Goal: Information Seeking & Learning: Learn about a topic

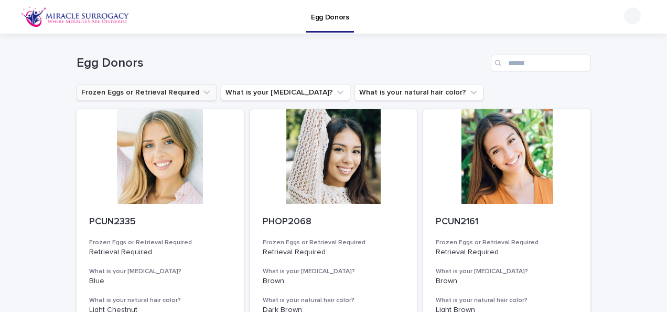
click at [201, 88] on icon "Frozen Eggs or Retrieval Required" at bounding box center [206, 92] width 10 height 10
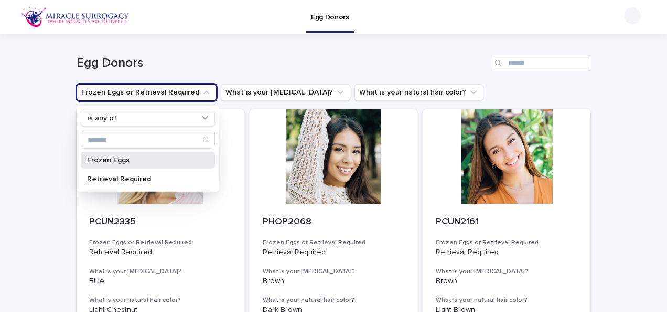
click at [131, 157] on p "Frozen Eggs" at bounding box center [142, 159] width 111 height 7
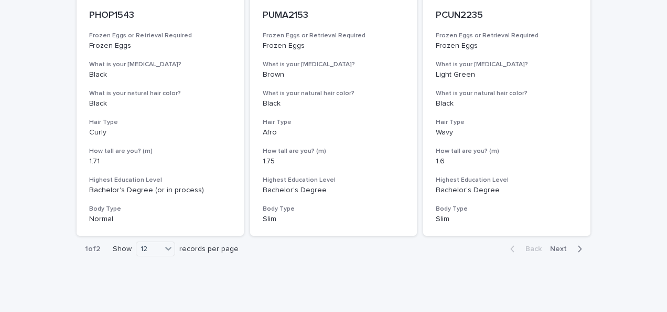
scroll to position [1257, 0]
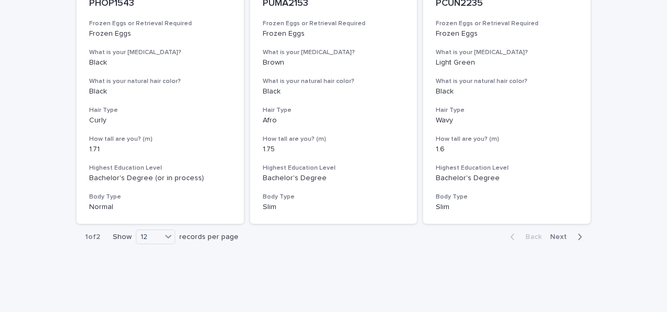
click at [573, 232] on div "button" at bounding box center [577, 236] width 9 height 9
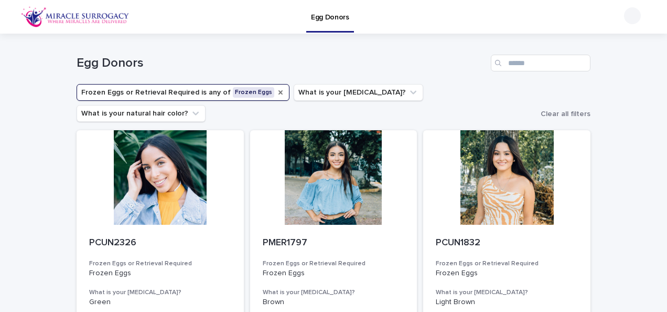
click at [276, 90] on icon "Frozen Eggs or Retrieval Required" at bounding box center [280, 92] width 8 height 8
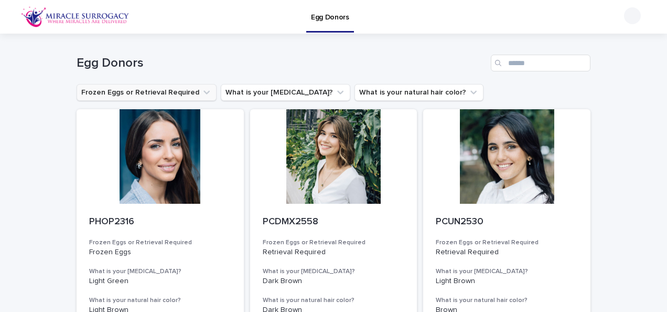
click at [264, 90] on button "What is your [MEDICAL_DATA]?" at bounding box center [286, 92] width 130 height 17
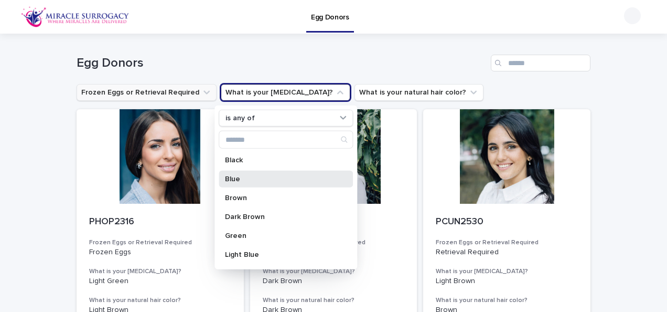
click at [234, 173] on div "Blue" at bounding box center [286, 178] width 134 height 17
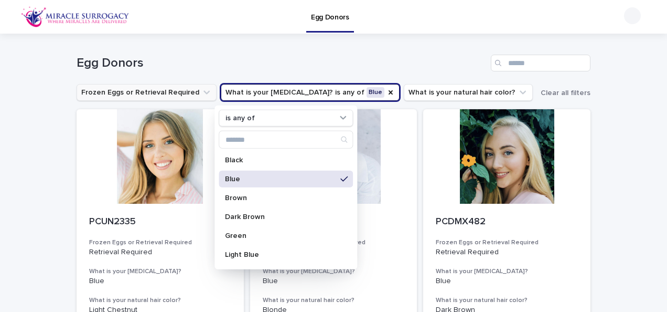
click at [277, 54] on div "Egg Donors" at bounding box center [334, 59] width 514 height 50
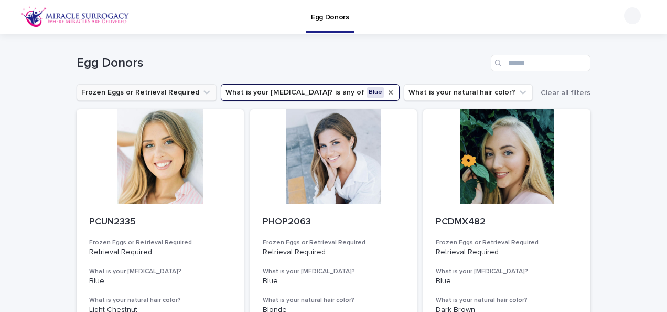
click at [387, 92] on icon "What is your eye color?" at bounding box center [391, 92] width 8 height 8
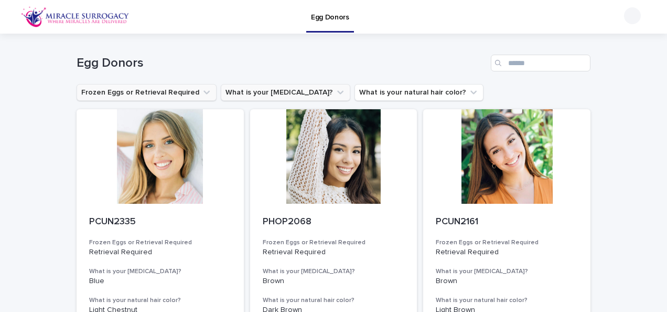
click at [305, 93] on button "What is your [MEDICAL_DATA]?" at bounding box center [286, 92] width 130 height 17
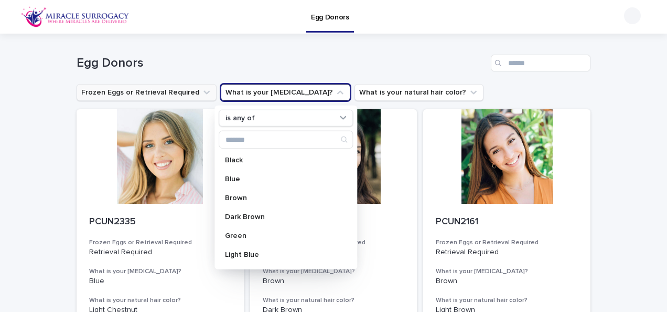
click at [337, 62] on h1 "Egg Donors" at bounding box center [282, 63] width 410 height 15
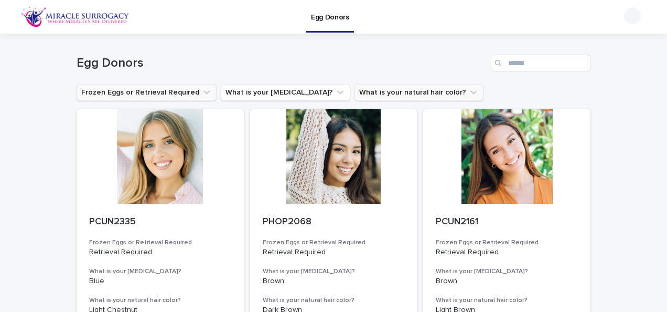
click at [468, 90] on icon "What is your natural hair color?" at bounding box center [473, 92] width 10 height 10
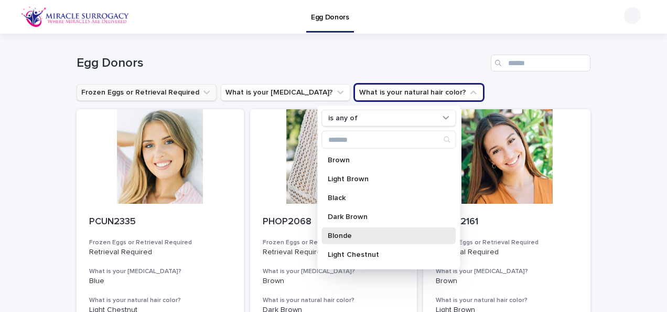
click at [358, 232] on p "Blonde" at bounding box center [383, 235] width 111 height 7
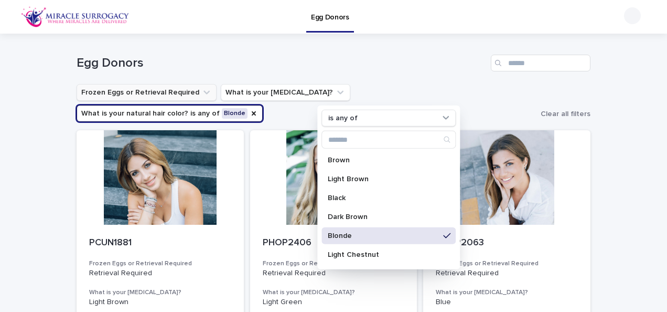
click at [415, 41] on div "Egg Donors" at bounding box center [334, 59] width 514 height 50
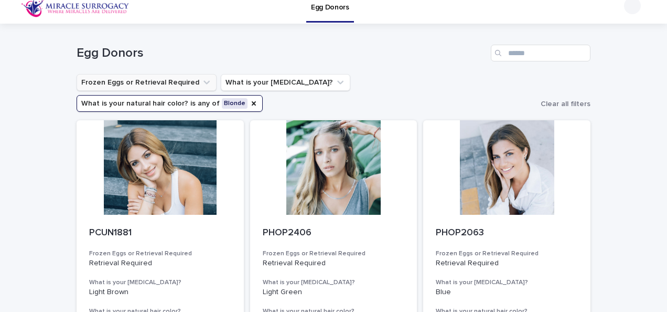
scroll to position [9, 0]
click at [306, 80] on button "What is your [MEDICAL_DATA]?" at bounding box center [286, 82] width 130 height 17
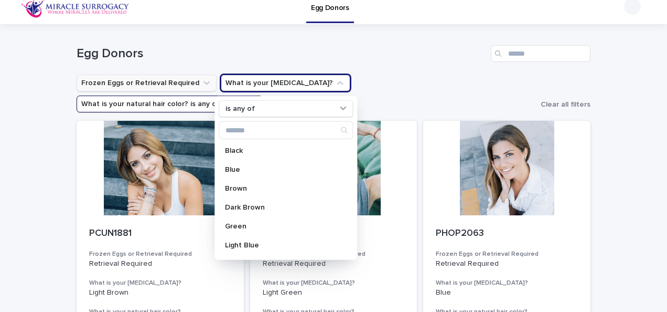
click at [256, 102] on icon "What is your natural hair color?" at bounding box center [254, 104] width 4 height 4
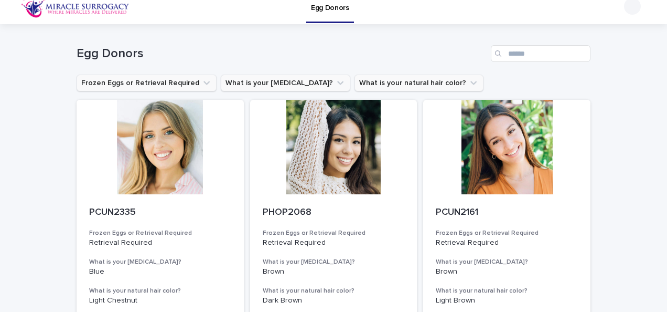
click at [296, 77] on button "What is your [MEDICAL_DATA]?" at bounding box center [286, 82] width 130 height 17
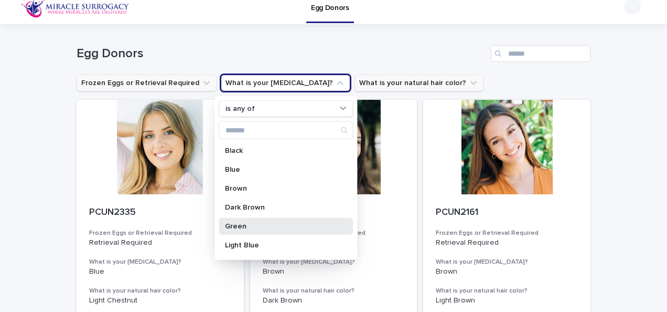
click at [242, 230] on div "Green" at bounding box center [286, 226] width 134 height 17
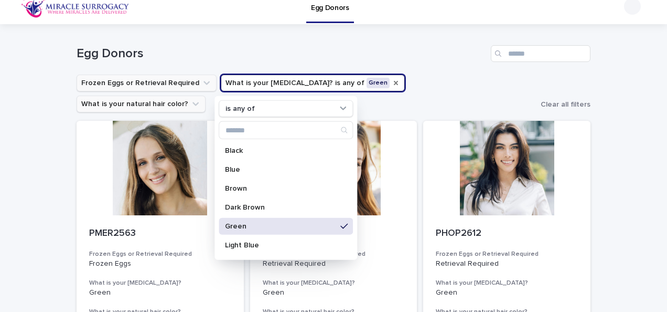
click at [376, 45] on div "Egg Donors" at bounding box center [334, 53] width 514 height 17
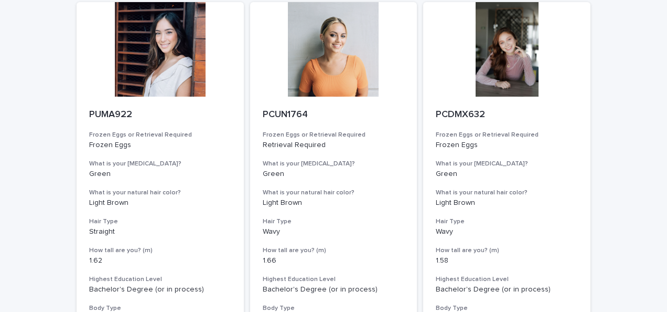
scroll to position [1257, 0]
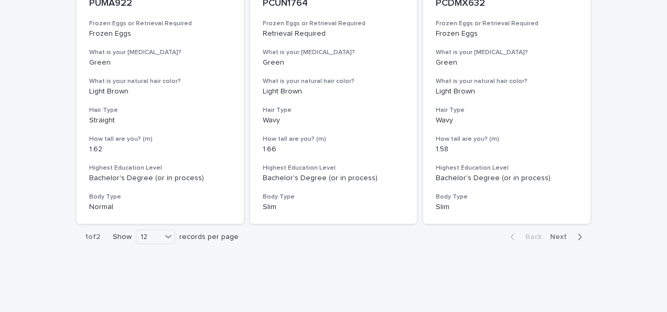
click at [551, 232] on button "Next" at bounding box center [568, 236] width 45 height 9
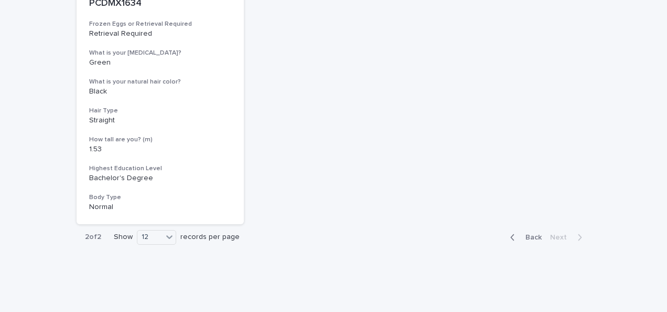
scroll to position [54, 0]
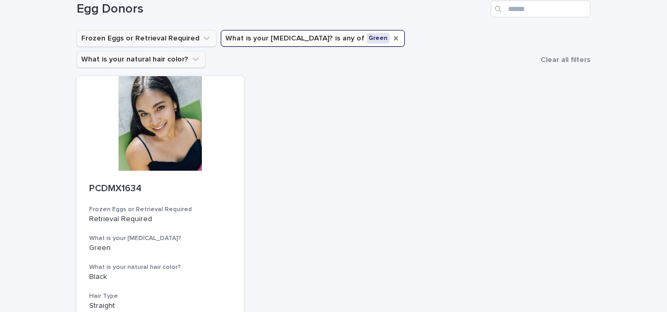
click at [394, 38] on icon "What is your eye color?" at bounding box center [396, 38] width 4 height 4
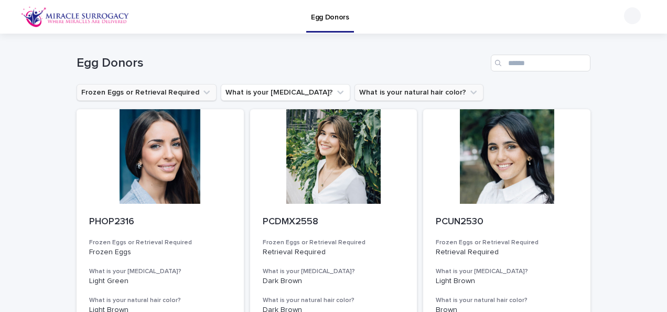
click at [337, 92] on icon "What is your eye color?" at bounding box center [340, 93] width 6 height 4
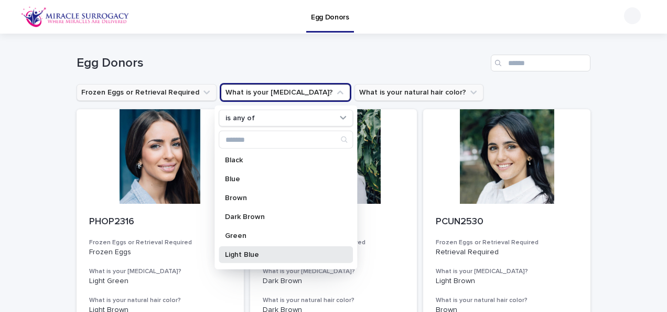
click at [311, 253] on p "Light Blue" at bounding box center [280, 254] width 111 height 7
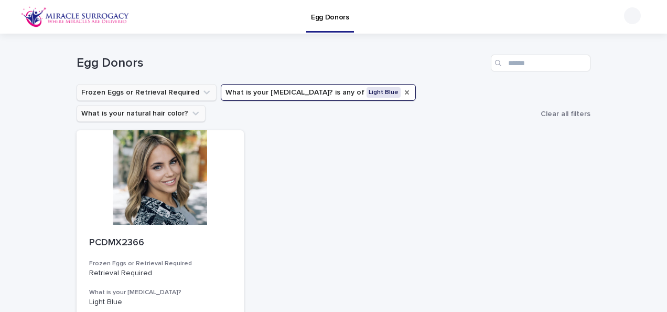
click at [403, 89] on icon "What is your eye color?" at bounding box center [407, 92] width 8 height 8
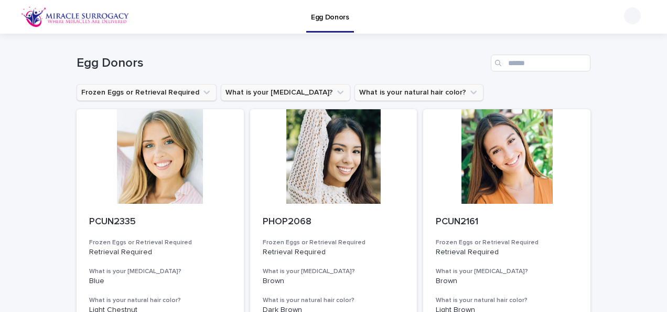
click at [304, 88] on button "What is your [MEDICAL_DATA]?" at bounding box center [286, 92] width 130 height 17
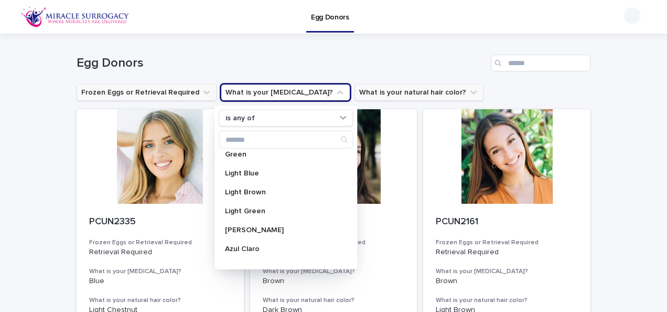
scroll to position [84, 0]
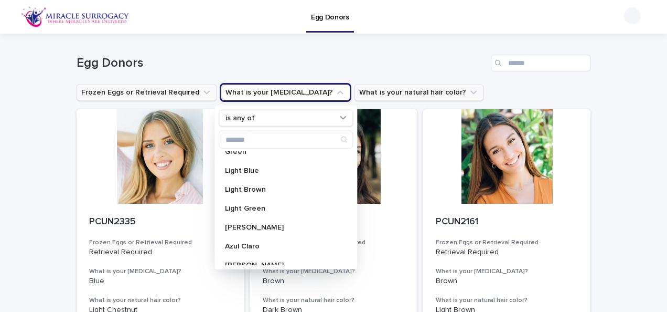
click at [365, 99] on button "What is your natural hair color?" at bounding box center [419, 92] width 129 height 17
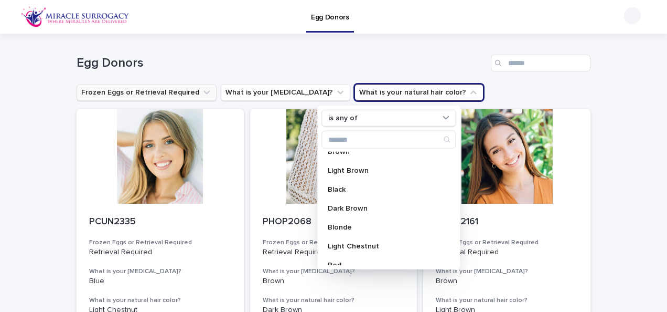
scroll to position [0, 0]
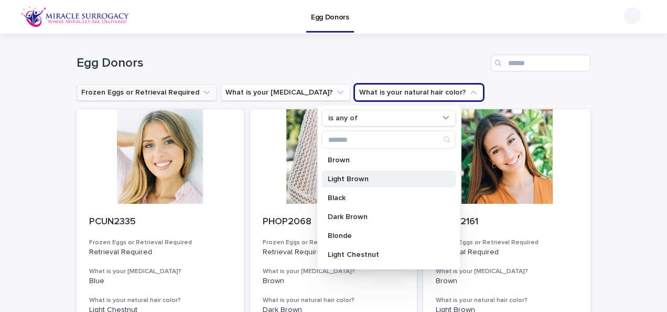
click at [385, 177] on p "Light Brown" at bounding box center [383, 178] width 111 height 7
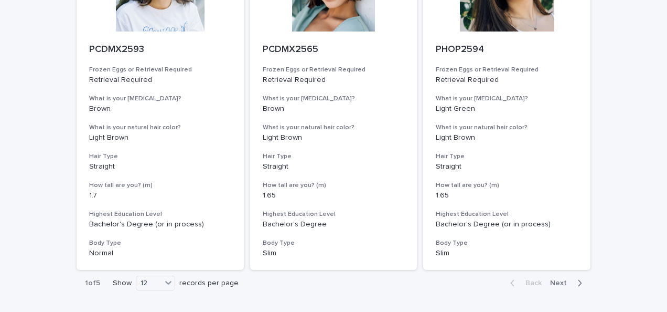
scroll to position [1257, 0]
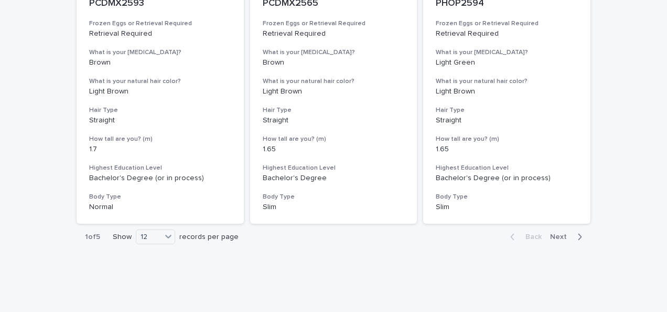
click at [560, 233] on span "Next" at bounding box center [561, 236] width 23 height 7
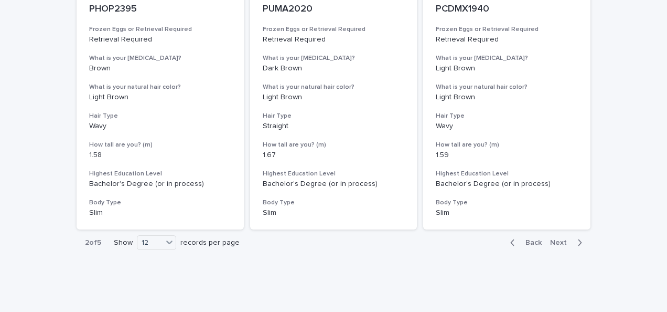
scroll to position [1257, 0]
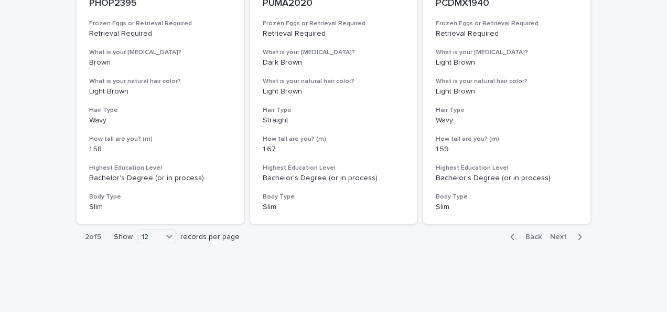
click at [557, 233] on span "Next" at bounding box center [561, 236] width 23 height 7
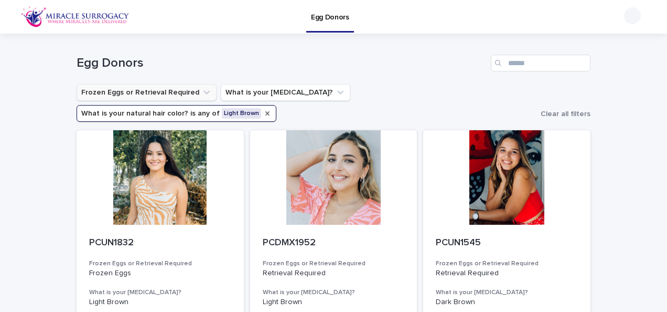
scroll to position [1257, 0]
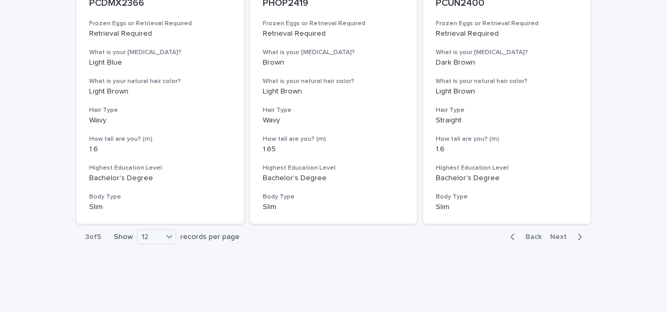
click at [550, 233] on span "Next" at bounding box center [561, 236] width 23 height 7
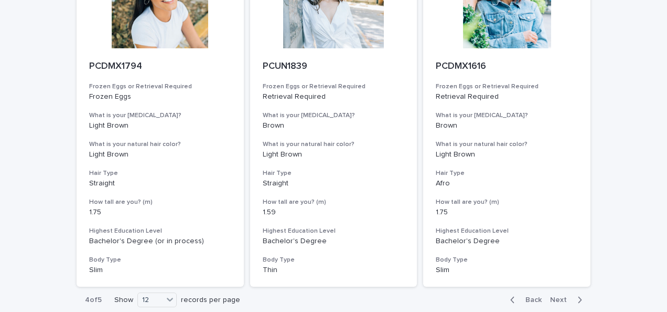
scroll to position [1198, 0]
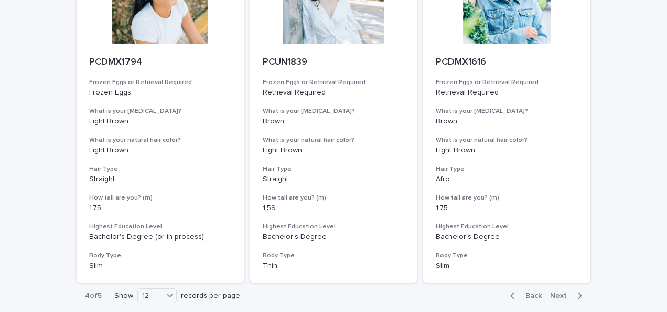
click at [565, 292] on span "Next" at bounding box center [561, 295] width 23 height 7
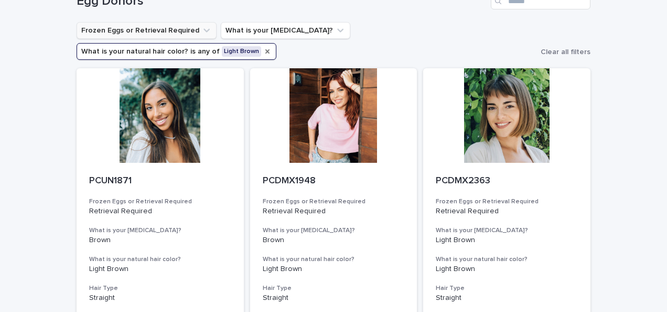
scroll to position [48, 0]
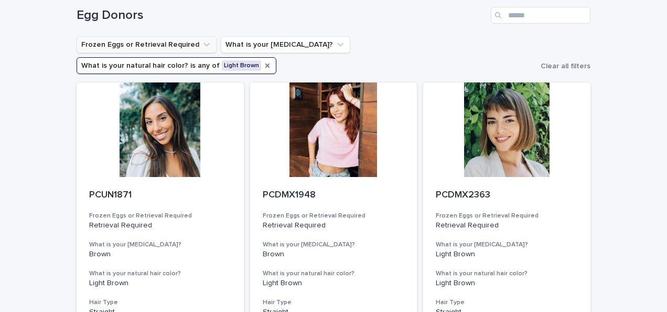
click at [270, 63] on icon "What is your natural hair color?" at bounding box center [267, 65] width 4 height 4
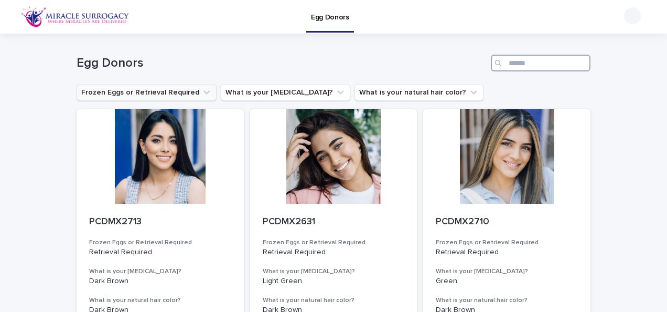
click at [522, 62] on input "Search" at bounding box center [541, 63] width 100 height 17
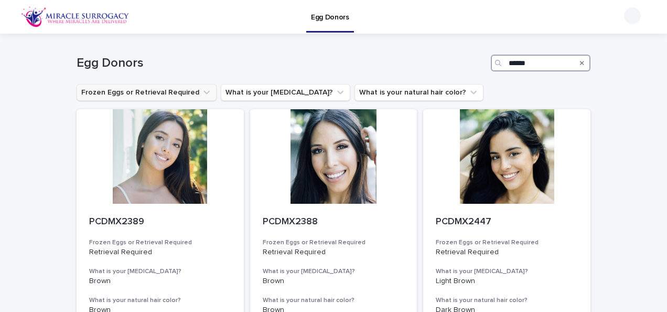
type input "******"
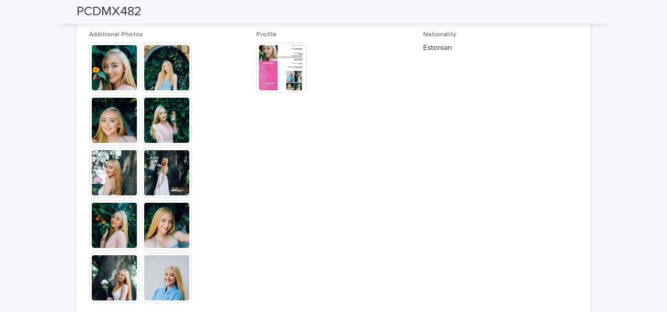
scroll to position [228, 0]
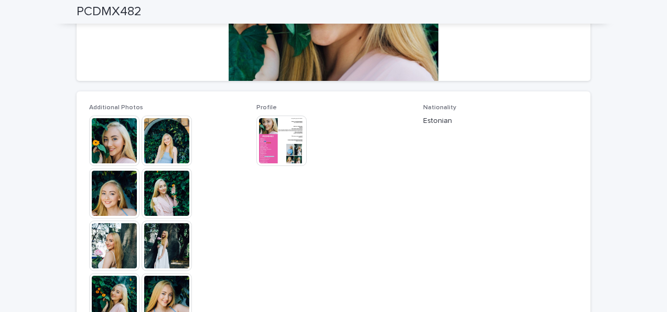
click at [276, 138] on img at bounding box center [282, 140] width 50 height 50
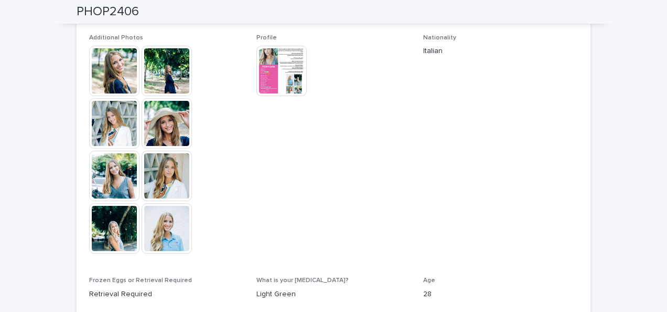
scroll to position [291, 0]
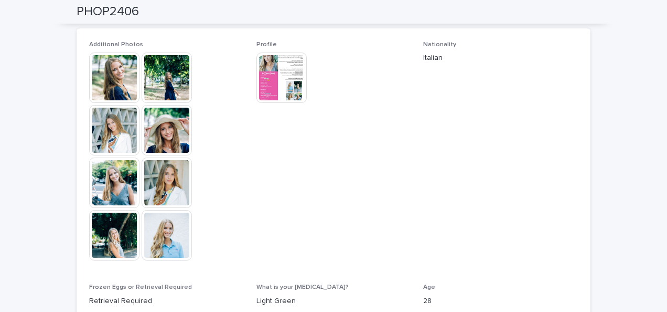
click at [273, 86] on img at bounding box center [282, 77] width 50 height 50
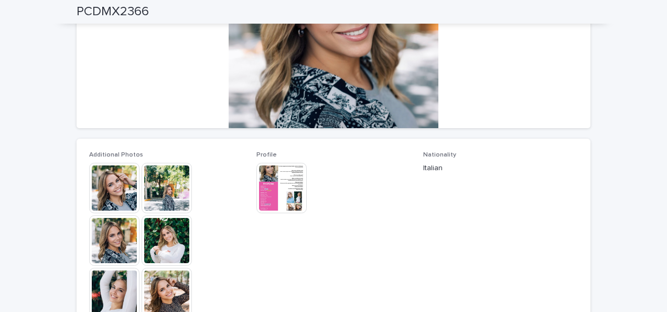
scroll to position [183, 0]
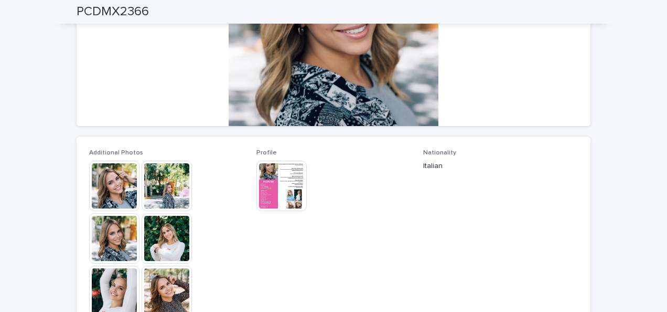
click at [281, 185] on img at bounding box center [282, 186] width 50 height 50
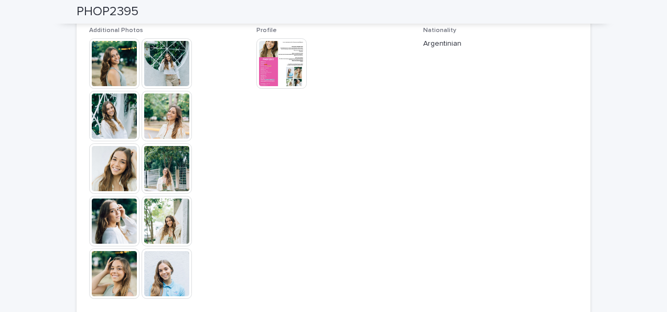
scroll to position [303, 0]
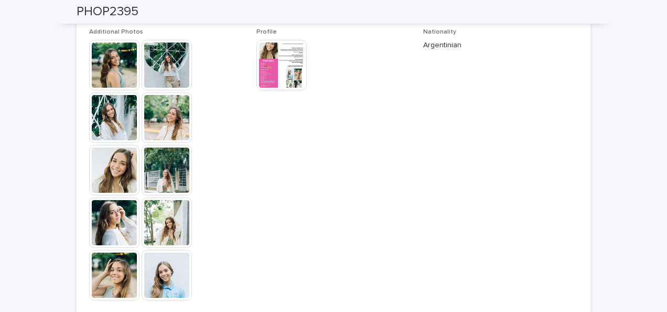
click at [266, 56] on img at bounding box center [282, 65] width 50 height 50
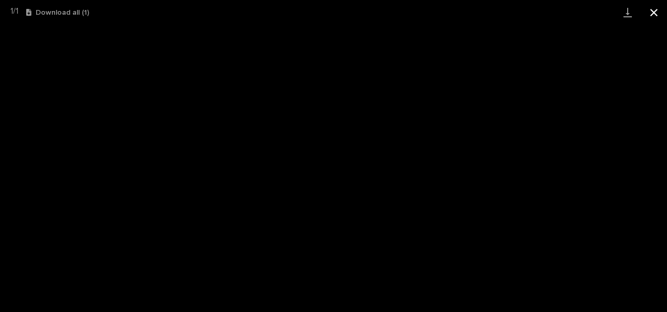
click at [659, 18] on button "Close gallery" at bounding box center [654, 12] width 26 height 25
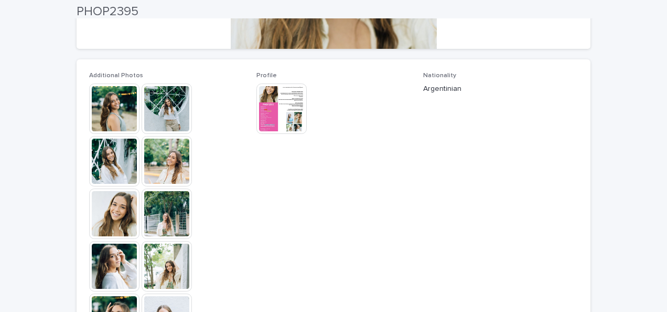
scroll to position [263, 0]
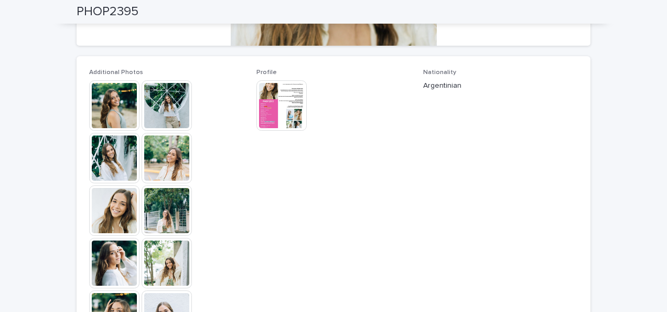
click at [287, 115] on img at bounding box center [282, 105] width 50 height 50
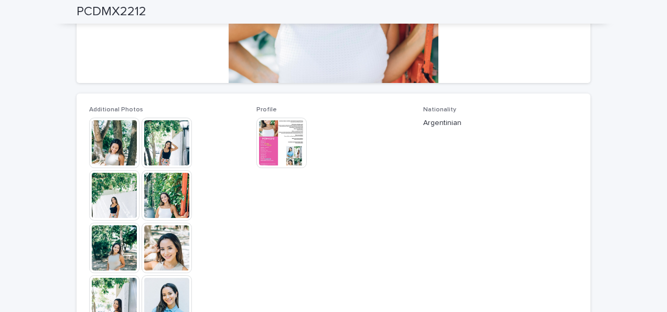
scroll to position [217, 0]
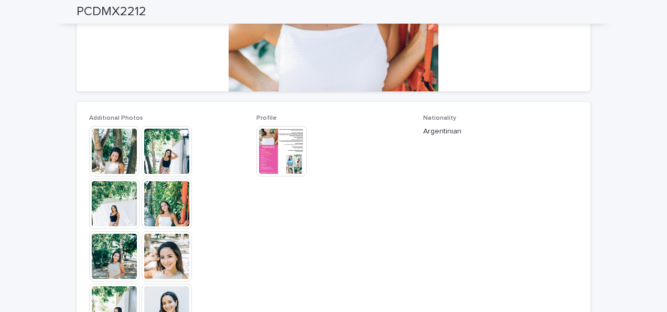
click at [276, 160] on img at bounding box center [282, 151] width 50 height 50
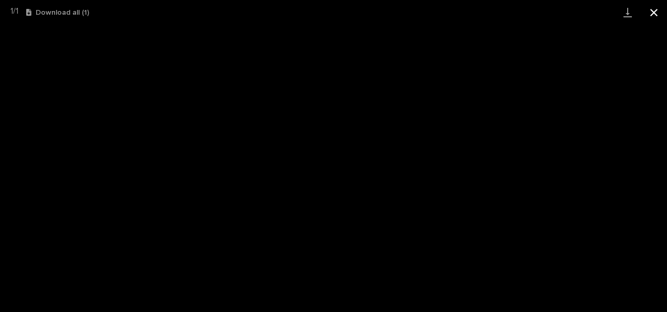
click at [652, 10] on button "Close gallery" at bounding box center [654, 12] width 26 height 25
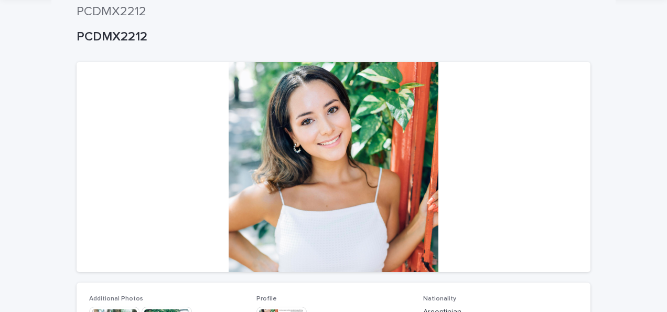
scroll to position [0, 0]
